Goal: Task Accomplishment & Management: Complete application form

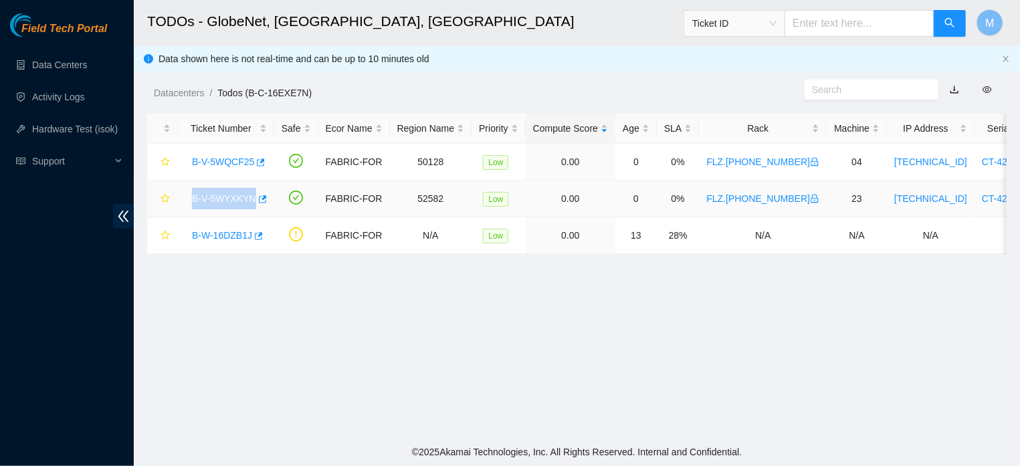
drag, startPoint x: 192, startPoint y: 200, endPoint x: 258, endPoint y: 214, distance: 67.7
click at [258, 214] on td "B-V-5WYXKYN" at bounding box center [226, 199] width 96 height 37
copy link "B-V-5WYXKYN"
click at [289, 311] on main "TODOs - GlobeNet, Fortaleza, Brazil Ticket ID M Data shown here is not real-tim…" at bounding box center [577, 219] width 886 height 438
click at [215, 166] on link "B-V-5WQCF25" at bounding box center [223, 162] width 62 height 11
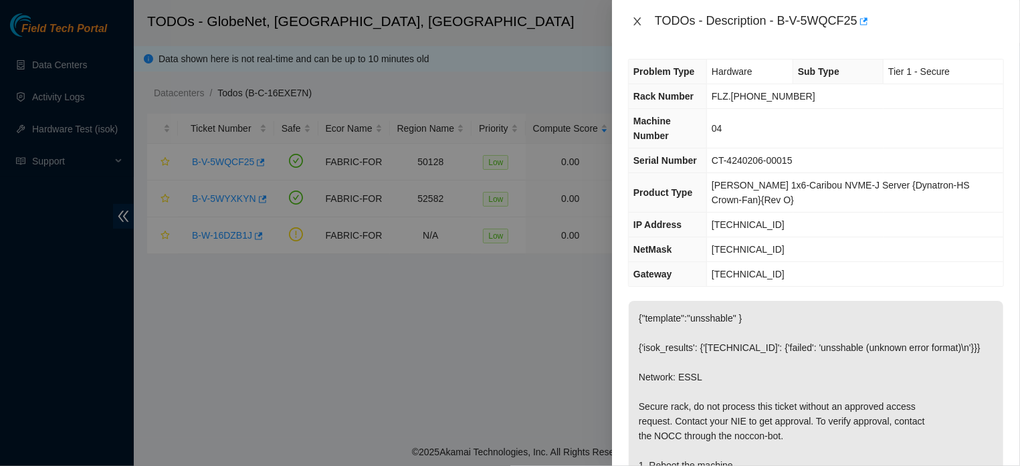
click at [635, 19] on icon "close" at bounding box center [637, 21] width 7 height 8
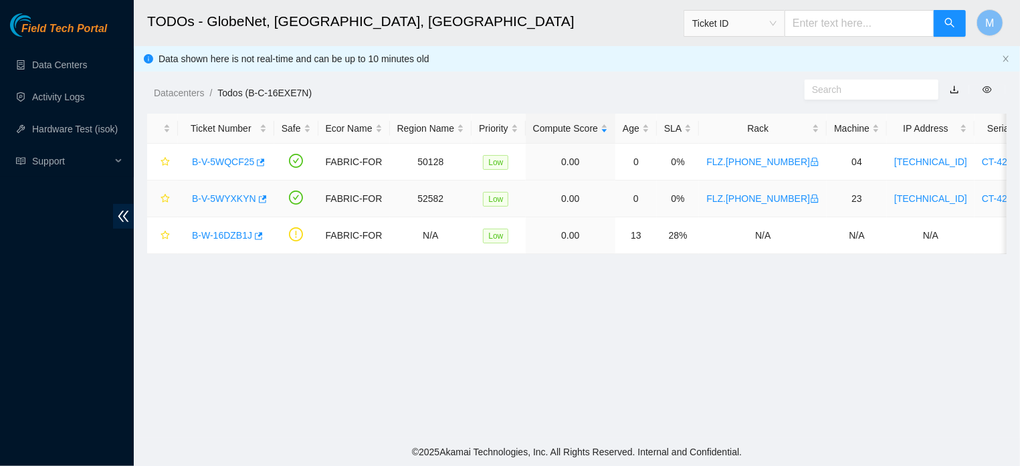
click at [242, 194] on link "B-V-5WYXKYN" at bounding box center [224, 198] width 64 height 11
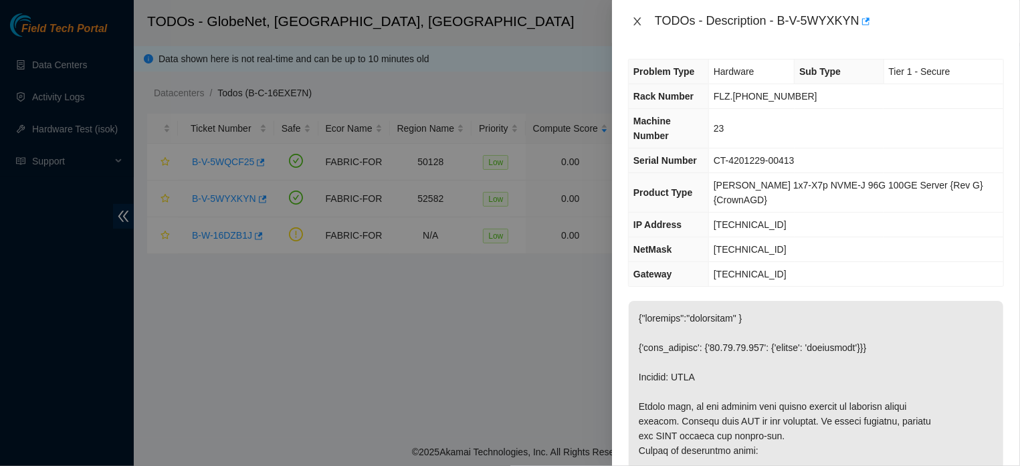
click at [634, 23] on icon "close" at bounding box center [637, 21] width 11 height 11
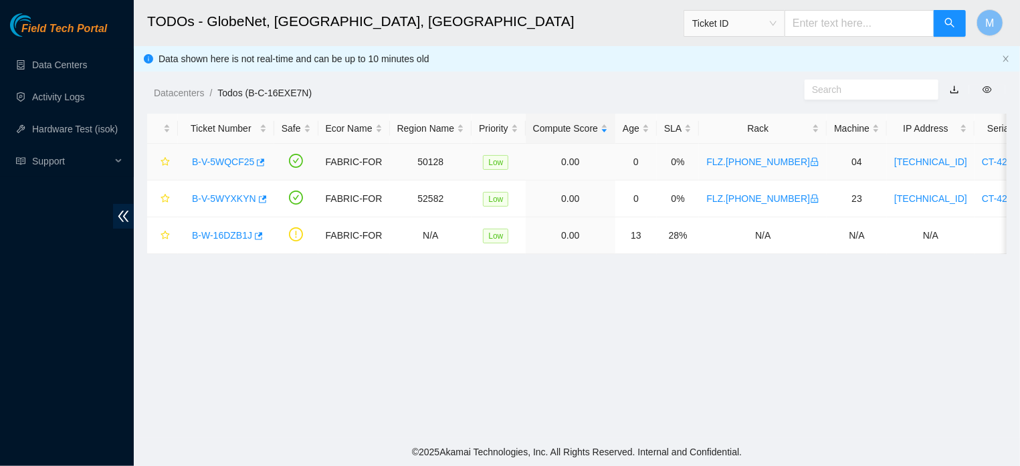
click at [225, 162] on link "B-V-5WQCF25" at bounding box center [223, 162] width 62 height 11
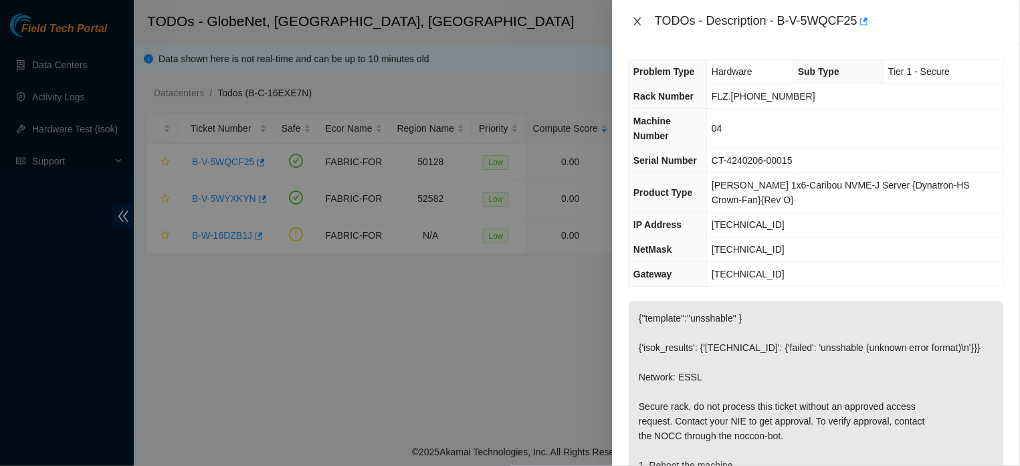
click at [639, 21] on icon "close" at bounding box center [637, 21] width 11 height 11
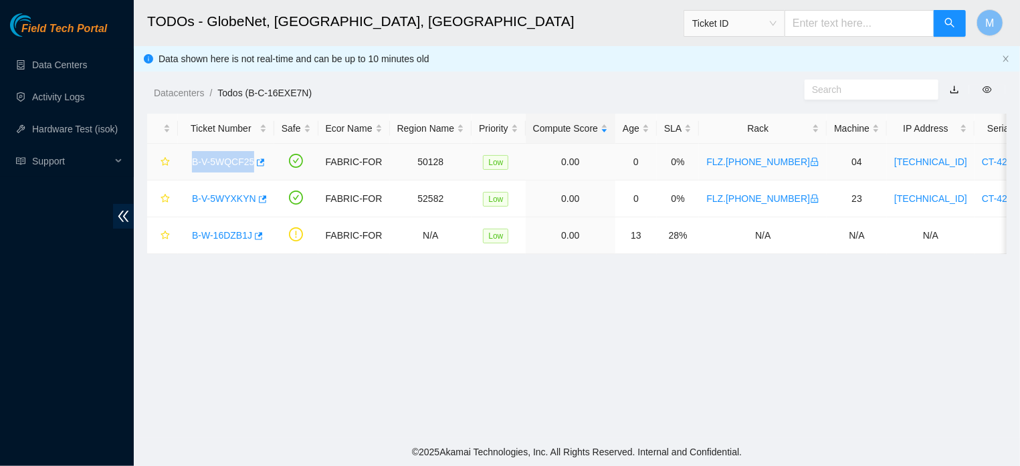
drag, startPoint x: 186, startPoint y: 160, endPoint x: 252, endPoint y: 171, distance: 66.5
click at [252, 171] on div "B-V-5WQCF25" at bounding box center [226, 161] width 82 height 21
copy link "B-V-5WQCF25"
click at [72, 98] on link "Activity Logs" at bounding box center [58, 97] width 53 height 11
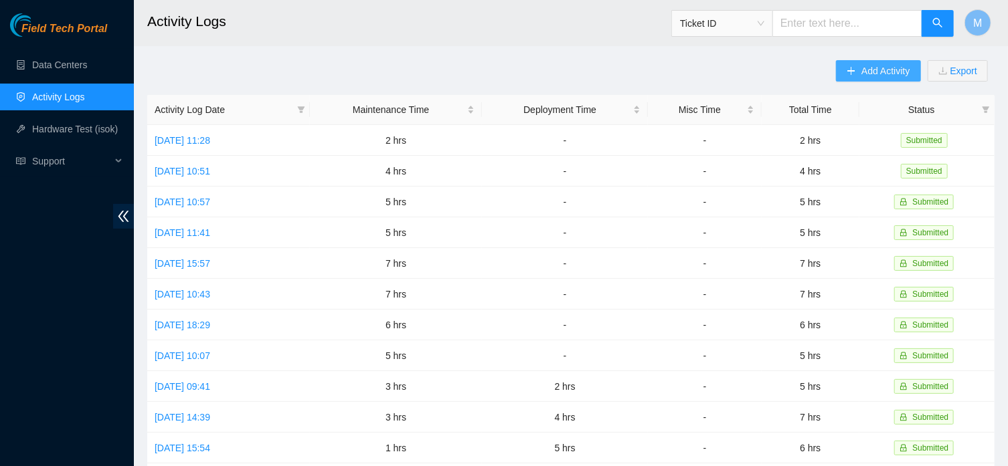
click at [861, 76] on span "Add Activity" at bounding box center [885, 71] width 48 height 15
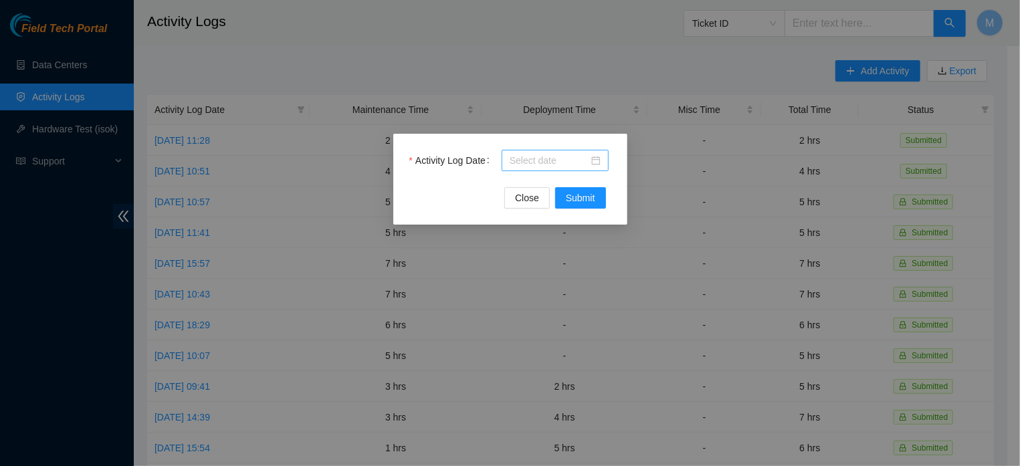
click at [595, 157] on div at bounding box center [555, 160] width 91 height 15
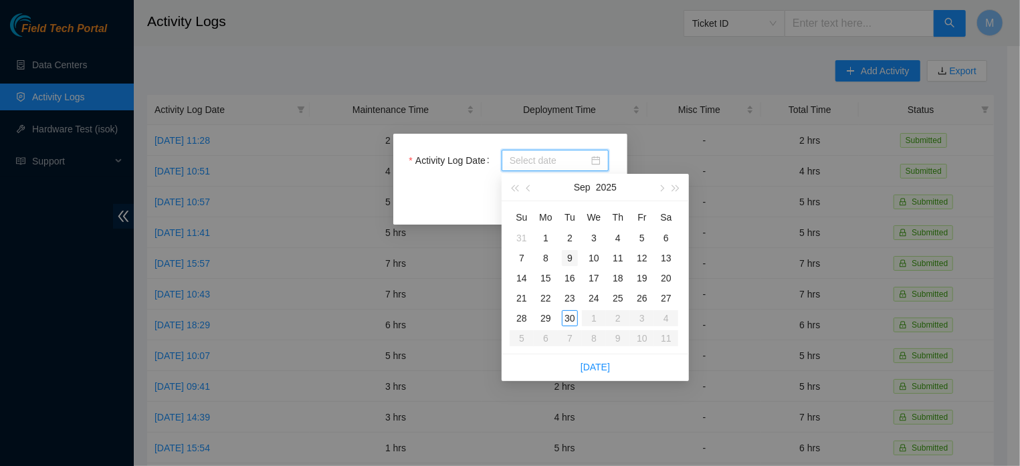
type input "2025-09-09"
type input "2025-09-30"
click at [567, 319] on div "30" at bounding box center [570, 318] width 16 height 16
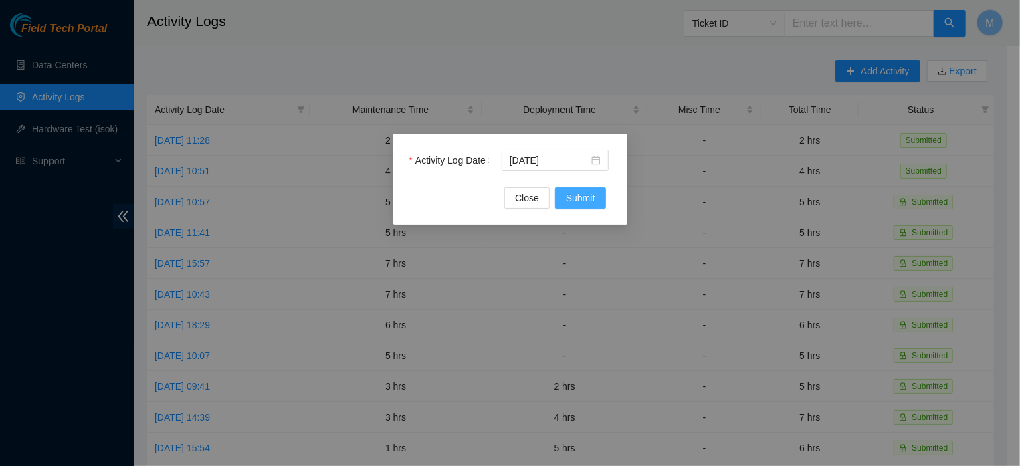
click at [578, 195] on span "Submit" at bounding box center [580, 198] width 29 height 15
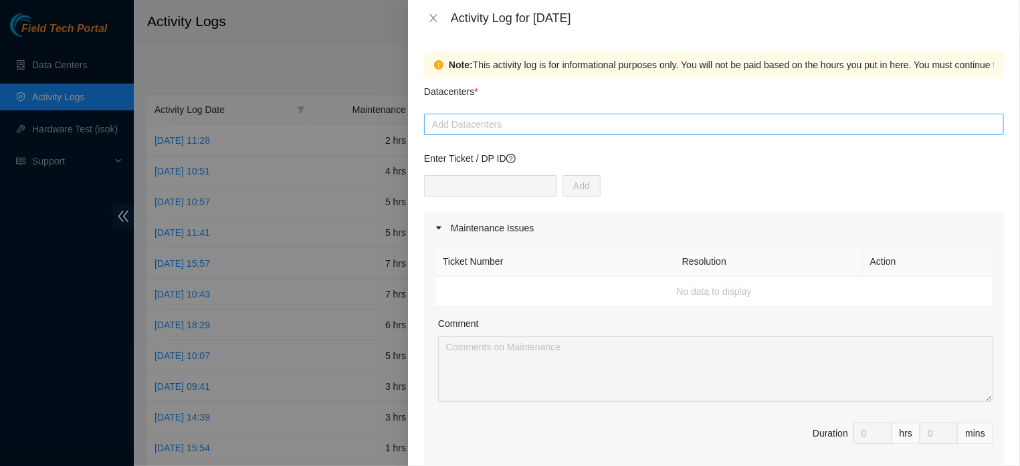
click at [570, 122] on div at bounding box center [714, 124] width 573 height 16
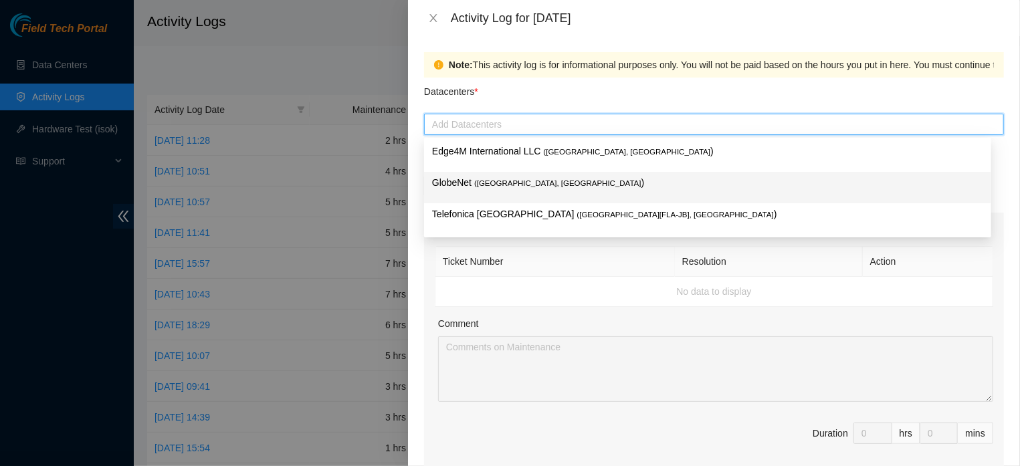
click at [514, 184] on span "( Fortaleza, Brazil" at bounding box center [557, 183] width 167 height 8
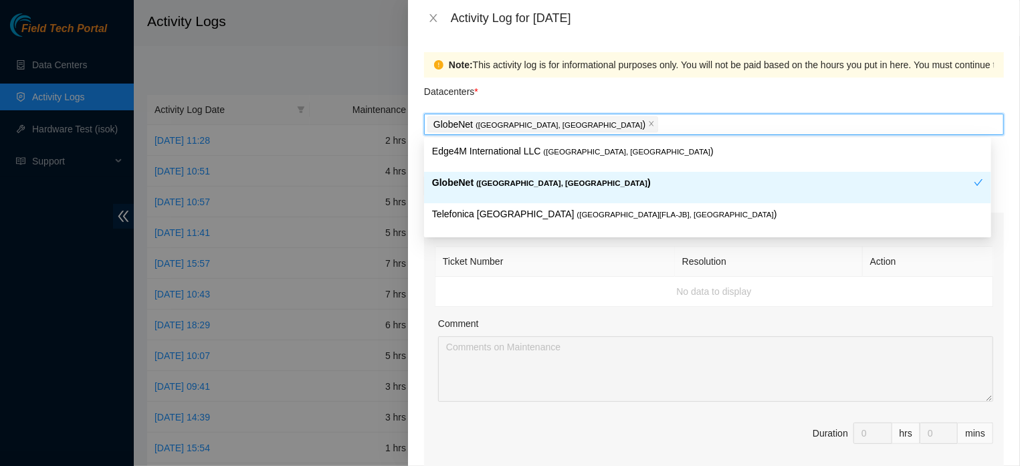
click at [524, 180] on span "( Fortaleza, Brazil" at bounding box center [561, 183] width 171 height 8
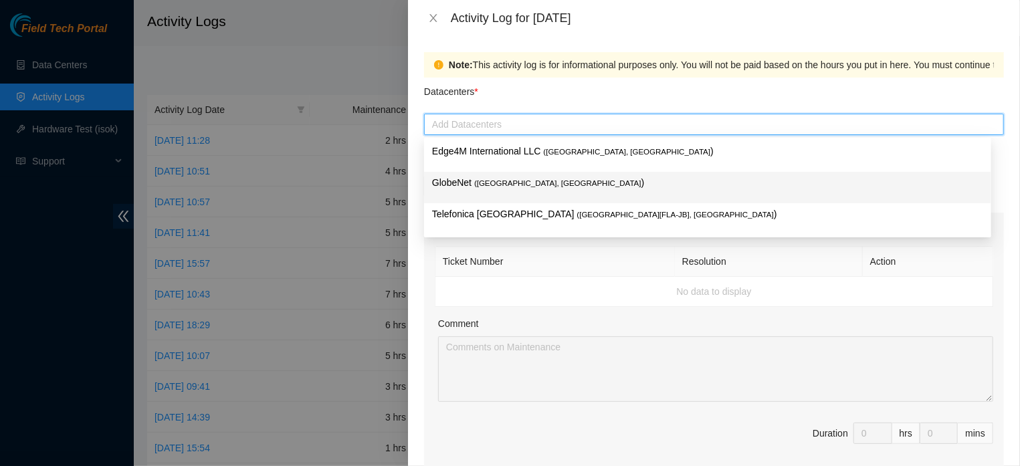
click at [507, 187] on span "( Fortaleza, Brazil" at bounding box center [557, 183] width 167 height 8
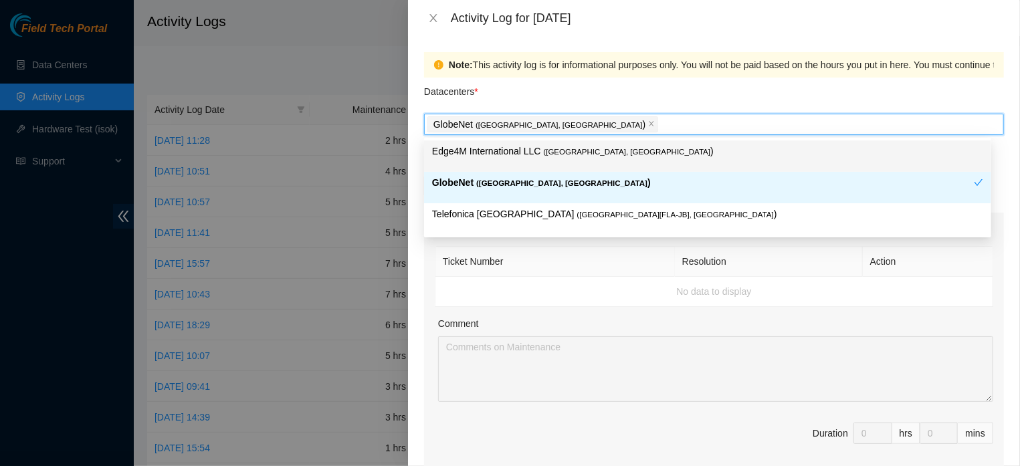
click at [640, 130] on div "GlobeNet ( Fortaleza, Brazil )" at bounding box center [714, 124] width 573 height 19
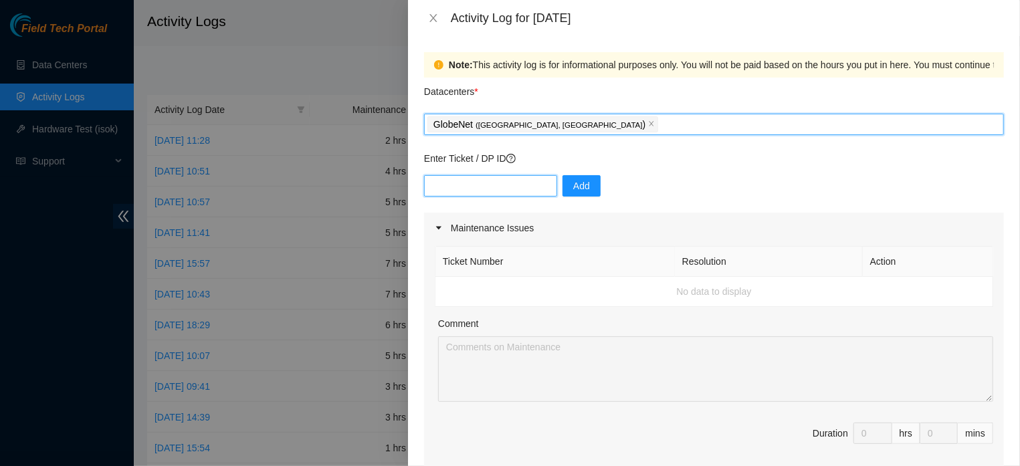
click at [468, 188] on input "text" at bounding box center [490, 185] width 133 height 21
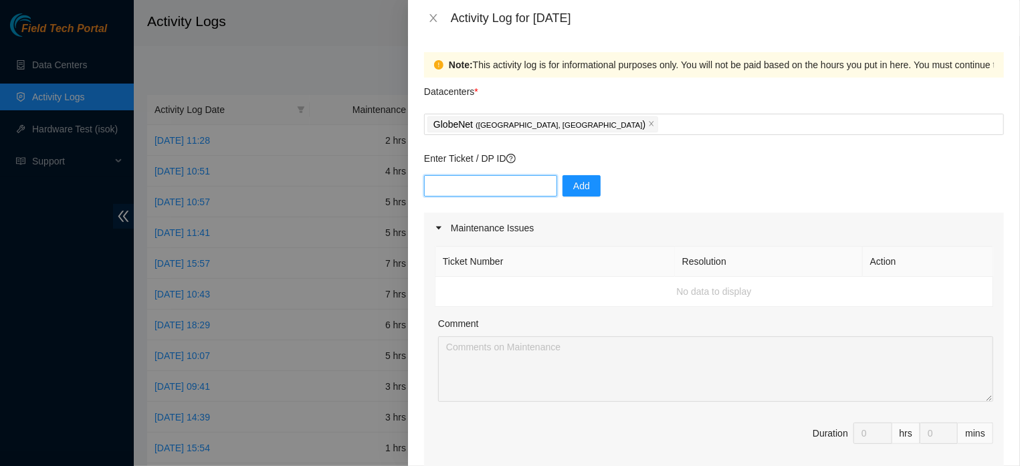
paste input "B-V-5WQCF25"
type input "B-V-5WQCF25"
click at [573, 193] on span "Add" at bounding box center [581, 186] width 17 height 15
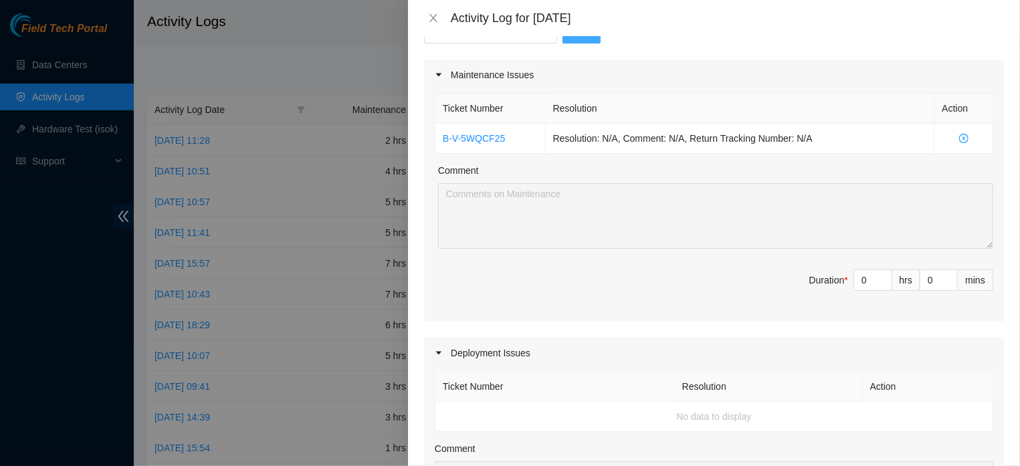
scroll to position [175, 0]
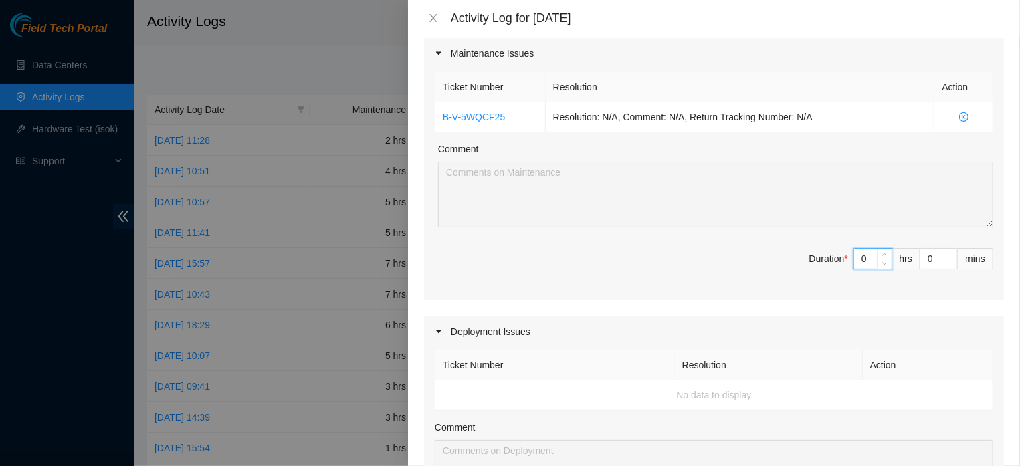
drag, startPoint x: 856, startPoint y: 271, endPoint x: 841, endPoint y: 274, distance: 15.0
click at [854, 269] on input "0" at bounding box center [872, 259] width 37 height 20
type input "2"
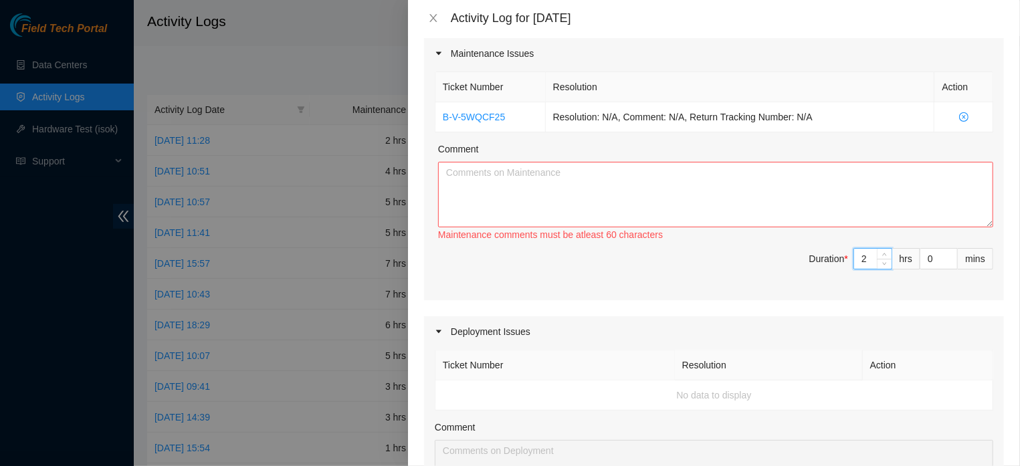
type input "2"
click at [609, 183] on textarea "Comment" at bounding box center [715, 195] width 555 height 66
paste textarea "B-V-5WQCF25"
paste textarea "REQUEST AND WAIT FOR APPROVAL OF ACCESS TO THE ESSL RACK (FLZ.02.02.19.05.03) I…"
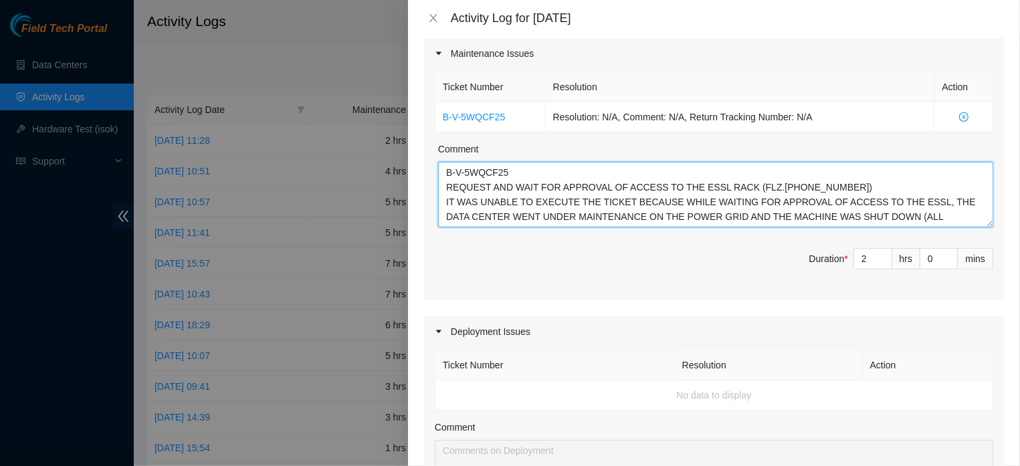
type textarea "B-V-5WQCF25 REQUEST AND WAIT FOR APPROVAL OF ACCESS TO THE ESSL RACK (FLZ.02.02…"
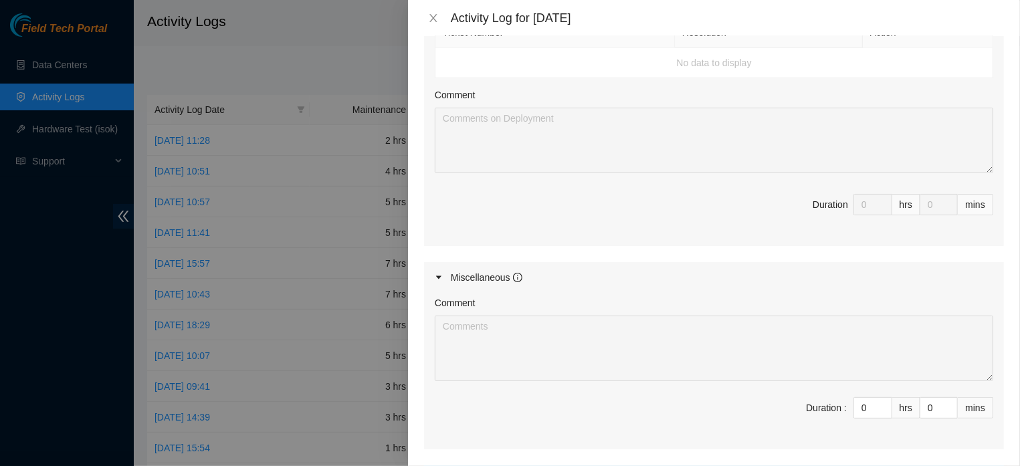
scroll to position [674, 0]
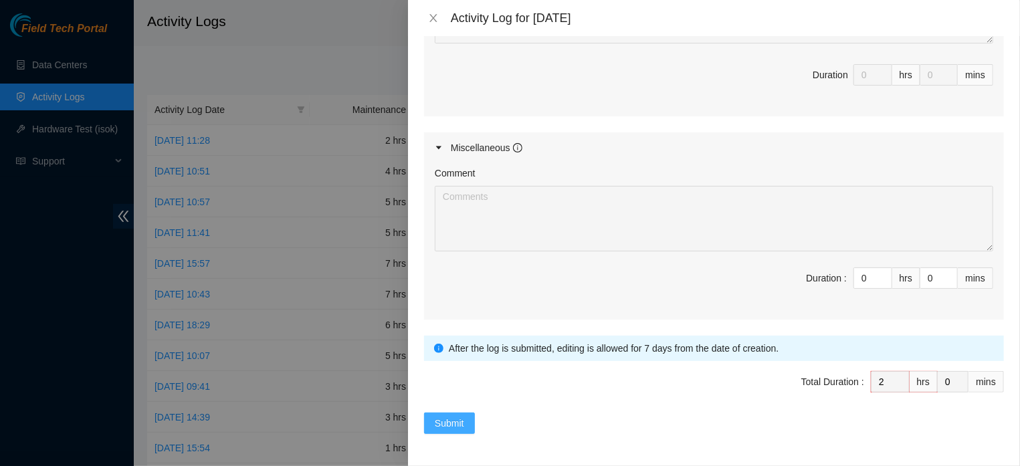
click at [459, 422] on span "Submit" at bounding box center [449, 423] width 29 height 15
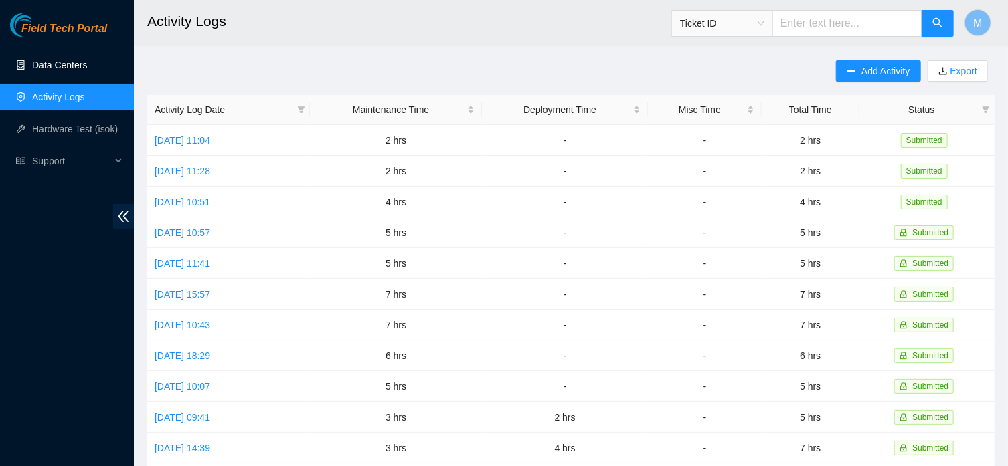
click at [66, 70] on link "Data Centers" at bounding box center [59, 65] width 55 height 11
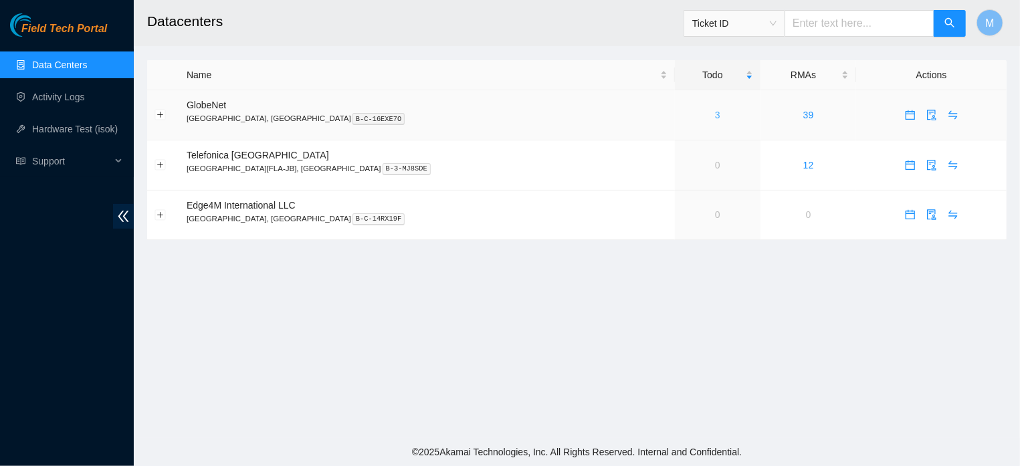
click at [715, 116] on link "3" at bounding box center [717, 115] width 5 height 11
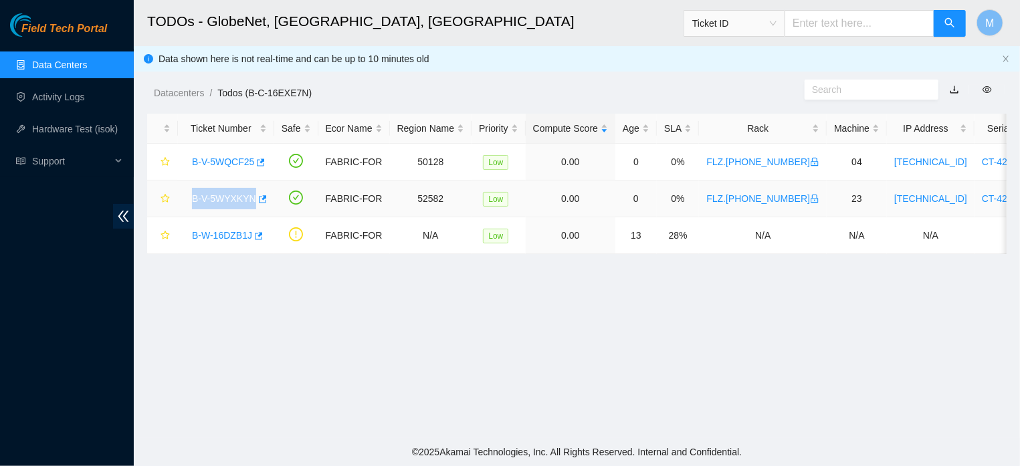
drag, startPoint x: 191, startPoint y: 199, endPoint x: 254, endPoint y: 209, distance: 63.8
click at [254, 209] on div "B-V-5WYXKYN" at bounding box center [226, 198] width 82 height 21
copy link "B-V-5WYXKYN"
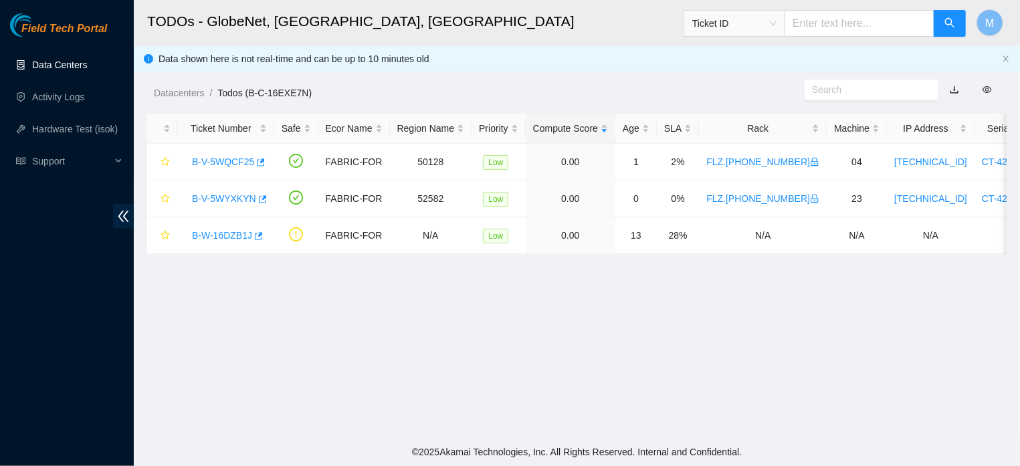
click at [59, 66] on link "Data Centers" at bounding box center [59, 65] width 55 height 11
